Goal: Information Seeking & Learning: Learn about a topic

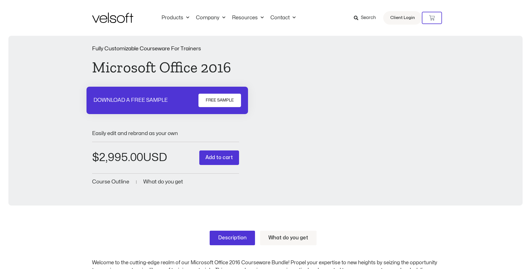
click at [194, 70] on h1 "Microsoft Office 2016" at bounding box center [165, 67] width 147 height 15
click at [172, 183] on span "What do you get" at bounding box center [163, 181] width 40 height 5
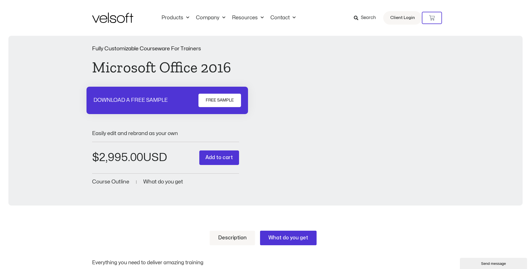
click at [367, 18] on span "Search" at bounding box center [368, 17] width 15 height 7
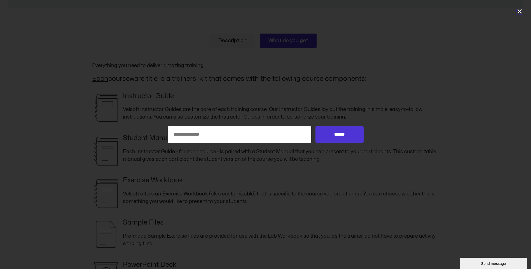
scroll to position [235, 0]
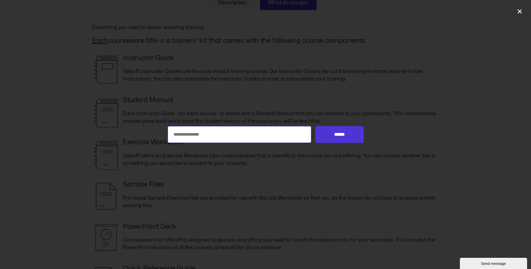
click at [235, 133] on input "Search for:" at bounding box center [240, 134] width 144 height 17
type input "**********"
click at [335, 135] on input "******" at bounding box center [340, 134] width 48 height 17
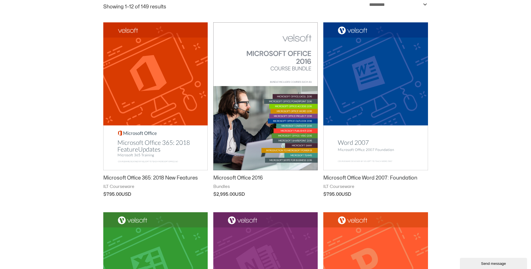
scroll to position [84, 0]
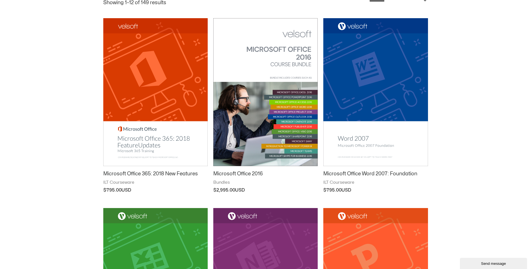
click at [154, 140] on img at bounding box center [155, 92] width 104 height 148
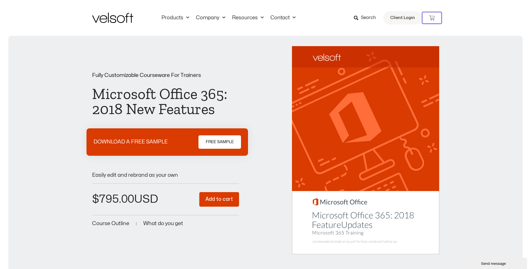
click at [158, 223] on span "What do you get" at bounding box center [163, 223] width 40 height 5
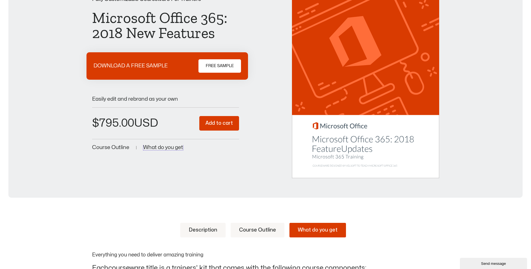
scroll to position [140, 0]
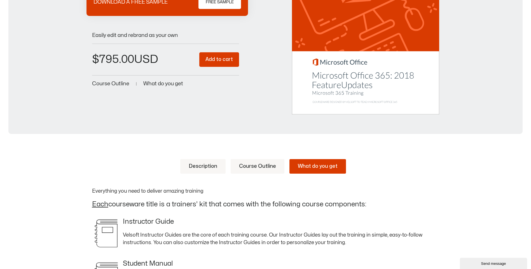
click at [262, 165] on link "Course Outline" at bounding box center [258, 166] width 54 height 15
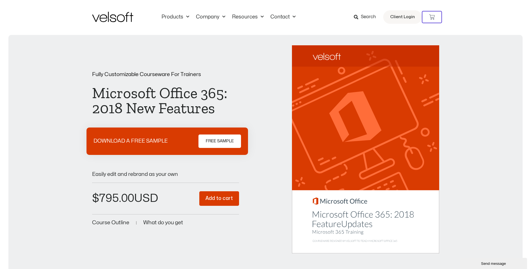
scroll to position [0, 0]
